Goal: Go to known website: Access a specific website the user already knows

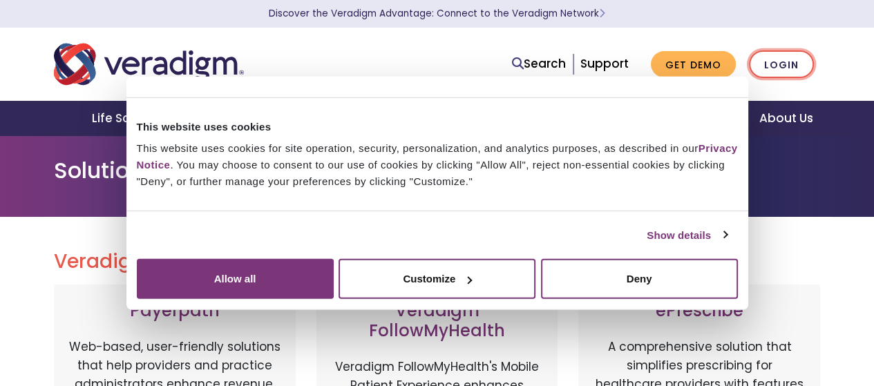
click at [789, 73] on link "Login" at bounding box center [781, 64] width 65 height 28
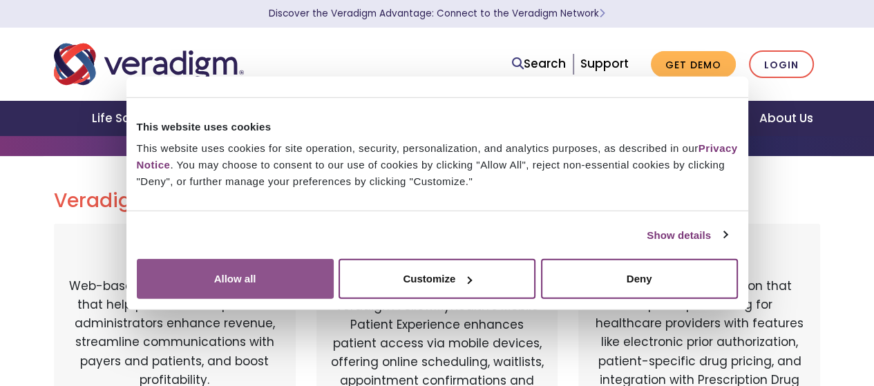
click at [334, 261] on button "Allow all" at bounding box center [235, 279] width 197 height 40
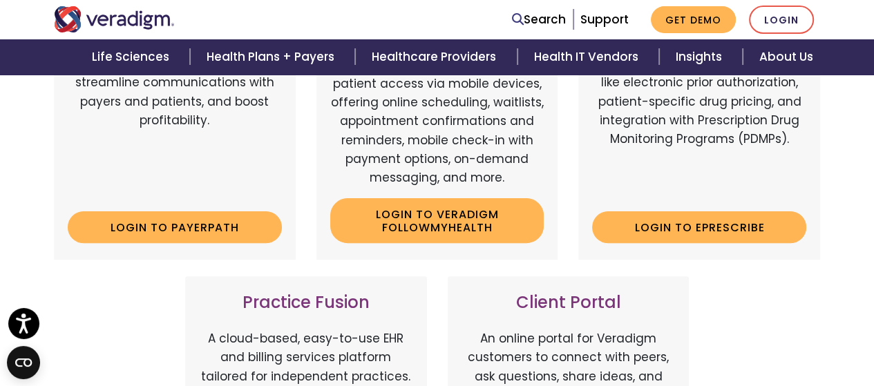
scroll to position [325, 0]
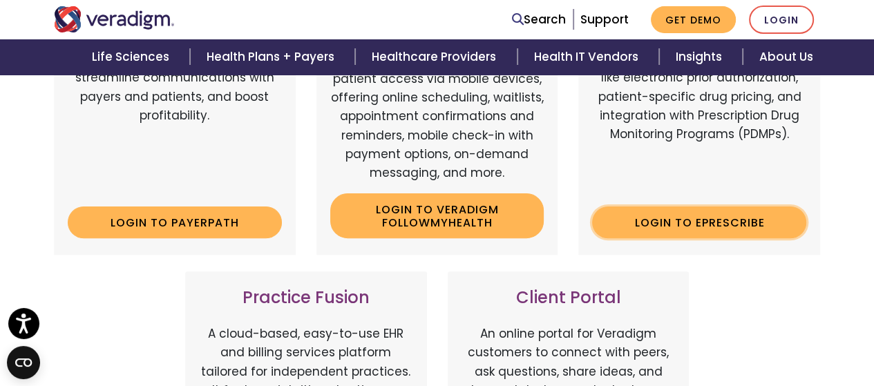
click at [674, 230] on link "Login to ePrescribe" at bounding box center [699, 223] width 214 height 32
